Goal: Navigation & Orientation: Find specific page/section

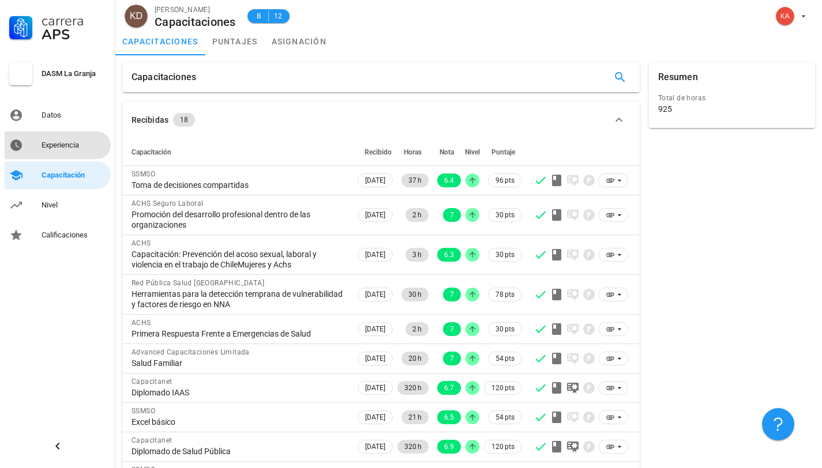
click at [61, 134] on link "Experiencia" at bounding box center [58, 145] width 106 height 28
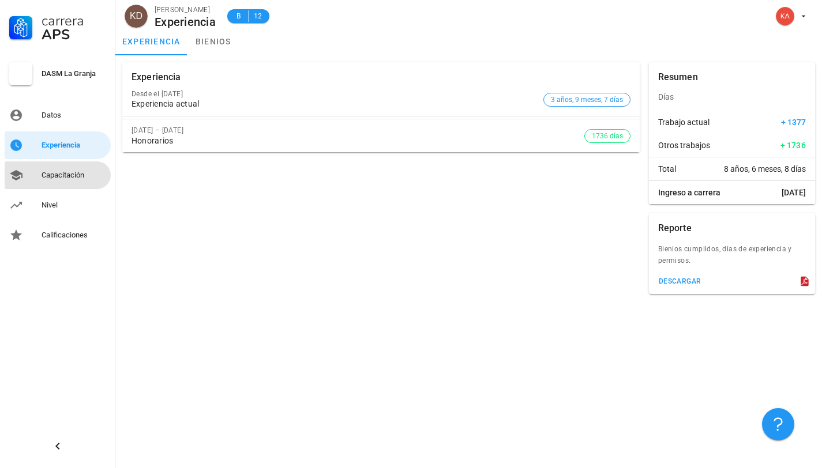
click at [52, 178] on div "Capacitación" at bounding box center [74, 175] width 65 height 9
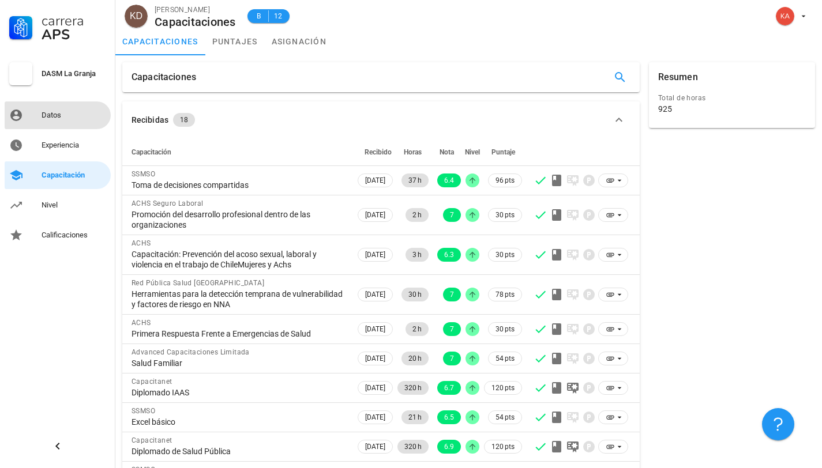
click at [69, 121] on div "Datos" at bounding box center [74, 115] width 65 height 18
